Goal: Check status: Check status

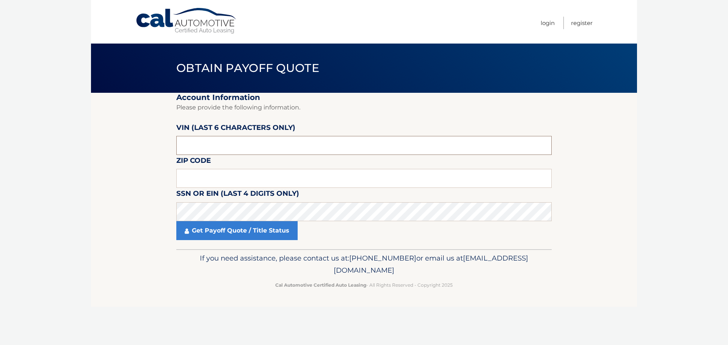
click at [286, 146] on input "text" at bounding box center [363, 145] width 375 height 19
drag, startPoint x: 197, startPoint y: 143, endPoint x: 177, endPoint y: 143, distance: 19.7
click at [177, 143] on input "text" at bounding box center [363, 145] width 375 height 19
type input "236016"
type input "07456"
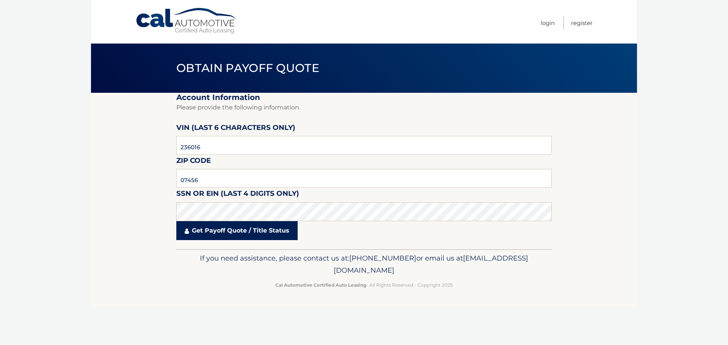
click at [227, 235] on link "Get Payoff Quote / Title Status" at bounding box center [236, 230] width 121 height 19
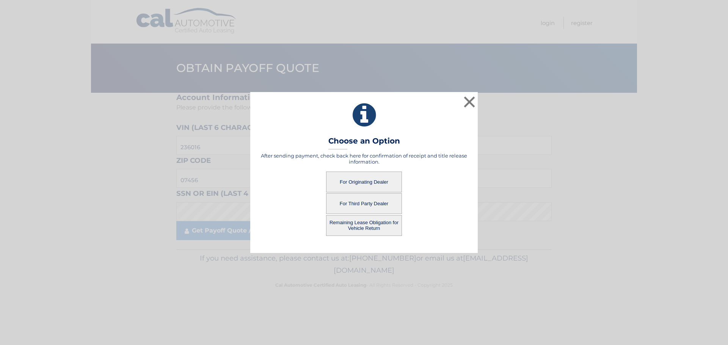
click at [374, 206] on button "For Third Party Dealer" at bounding box center [364, 203] width 76 height 21
click at [369, 201] on button "For Third Party Dealer" at bounding box center [364, 203] width 76 height 21
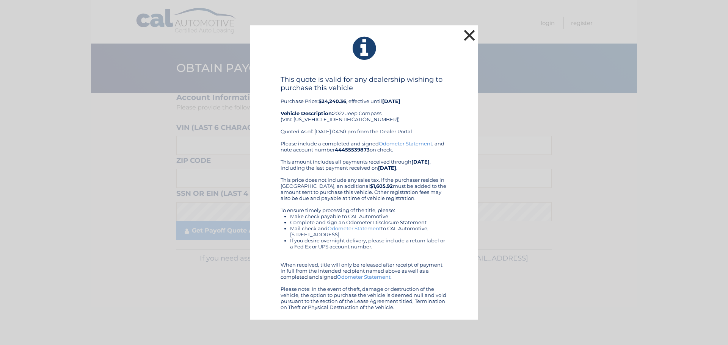
click at [467, 33] on button "×" at bounding box center [469, 35] width 15 height 15
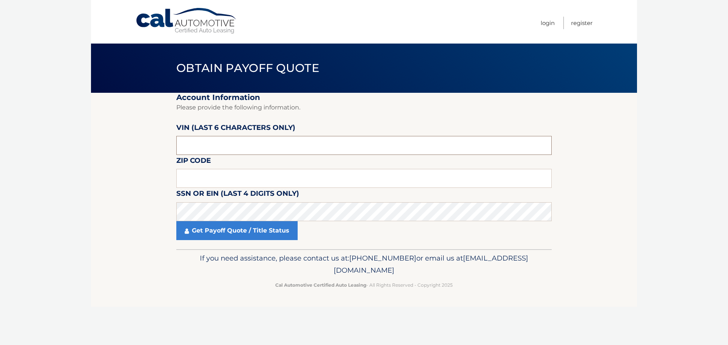
click at [203, 137] on input "text" at bounding box center [363, 145] width 375 height 19
drag, startPoint x: 223, startPoint y: 139, endPoint x: 162, endPoint y: 144, distance: 60.9
click at [162, 144] on section "Account Information Please provide the following information. VIN (last 6 chara…" at bounding box center [364, 171] width 546 height 157
type input "236016"
type input "07456"
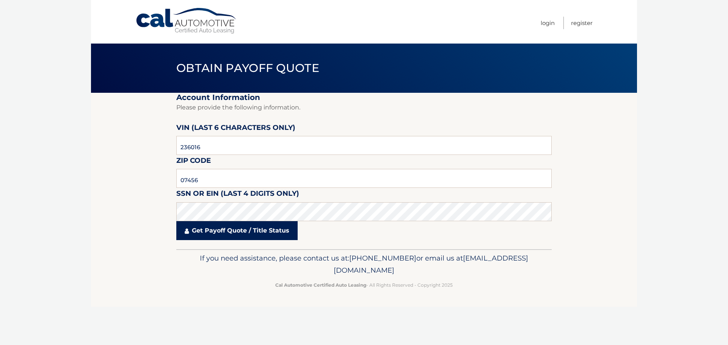
click at [223, 234] on link "Get Payoff Quote / Title Status" at bounding box center [236, 230] width 121 height 19
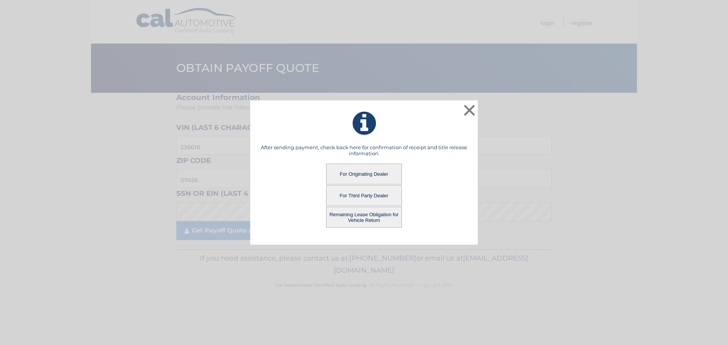
click at [358, 215] on button "Remaining Lease Obligation for Vehicle Return" at bounding box center [364, 217] width 76 height 21
click at [357, 215] on button "Remaining Lease Obligation for Vehicle Return" at bounding box center [364, 217] width 76 height 21
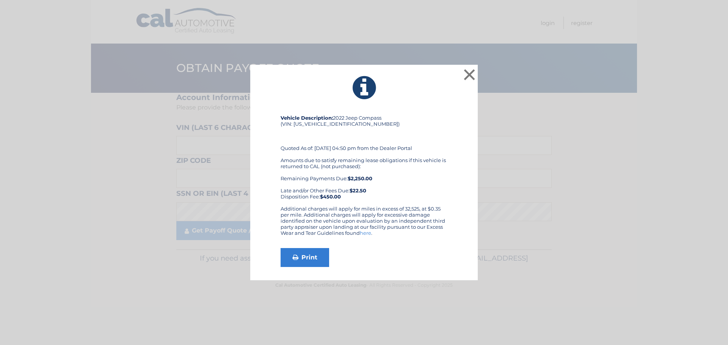
drag, startPoint x: 268, startPoint y: 173, endPoint x: 381, endPoint y: 246, distance: 134.4
click at [381, 246] on div "Vehicle Description: 2022 Jeep Compass (VIN: 3C4NJDBB5NT236016) Quoted As of: 1…" at bounding box center [364, 191] width 167 height 152
click at [305, 256] on link "Print" at bounding box center [305, 257] width 49 height 19
